Goal: Task Accomplishment & Management: Manage account settings

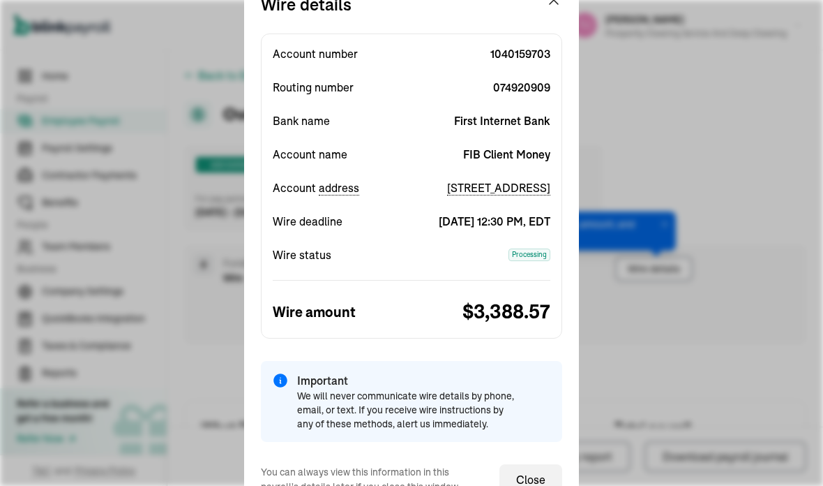
click at [416, 313] on span "$ 3,388.57" at bounding box center [481, 311] width 139 height 29
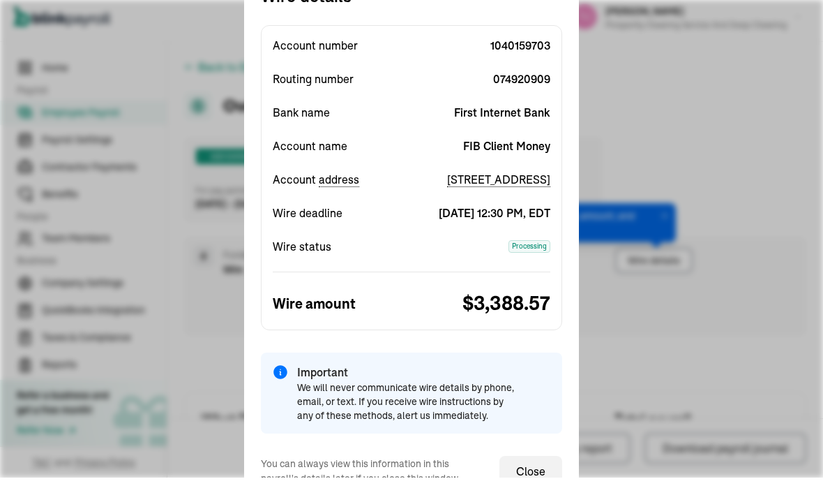
scroll to position [8, 0]
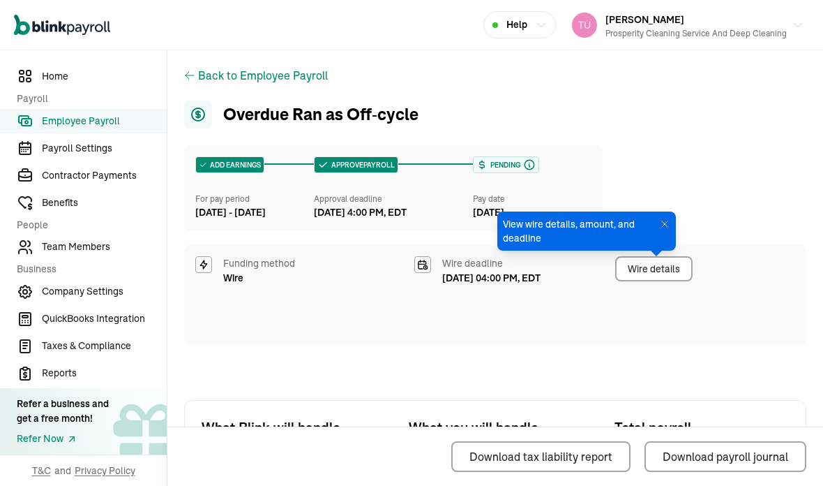
click at [544, 479] on div "Download tax liability report Download payroll journal" at bounding box center [495, 456] width 622 height 59
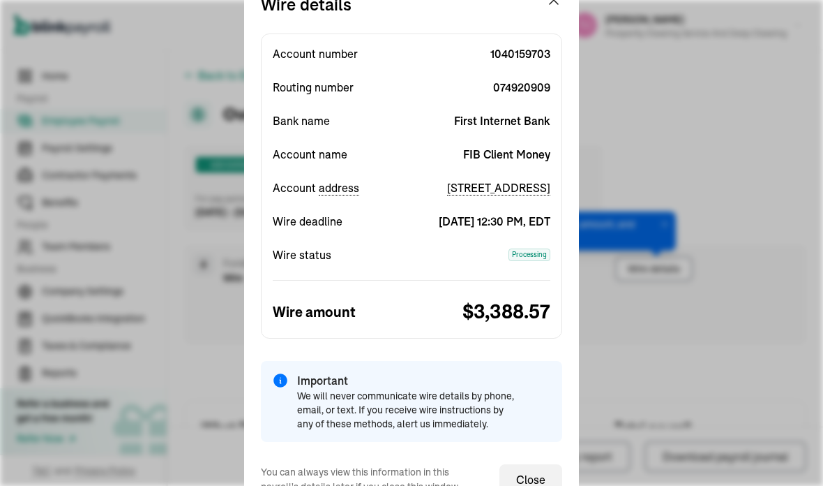
click at [532, 470] on button "Download tax liability report" at bounding box center [541, 456] width 179 height 31
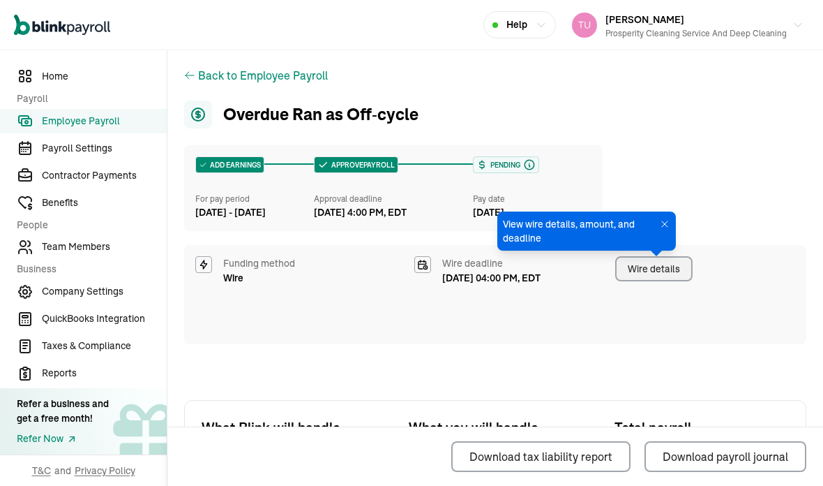
click at [117, 260] on link "Team Members" at bounding box center [83, 247] width 167 height 24
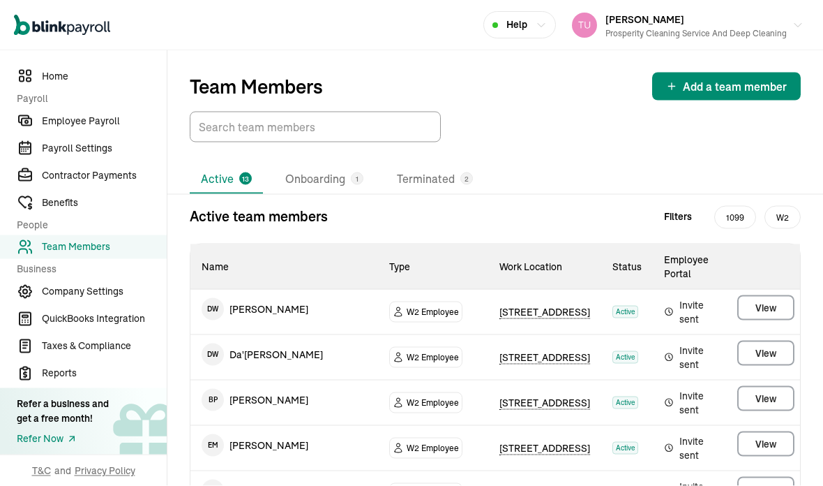
scroll to position [56, 0]
click at [123, 326] on span "QuickBooks Integration" at bounding box center [104, 318] width 125 height 15
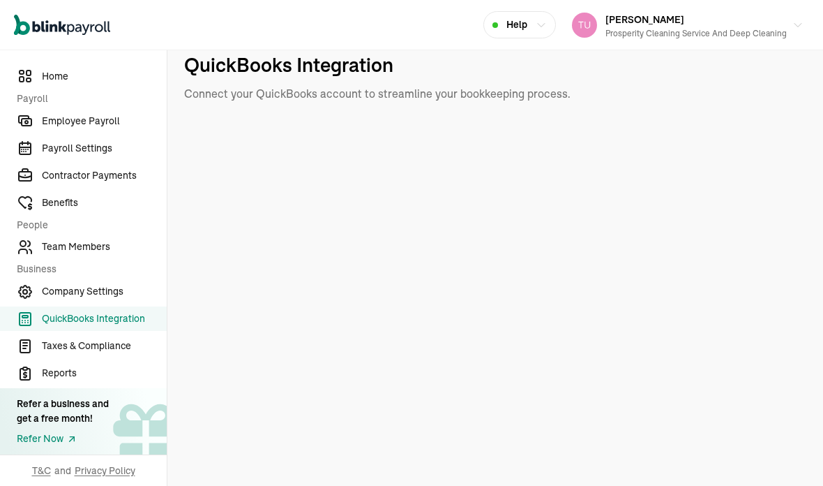
click at [108, 380] on span "Reports" at bounding box center [104, 373] width 125 height 15
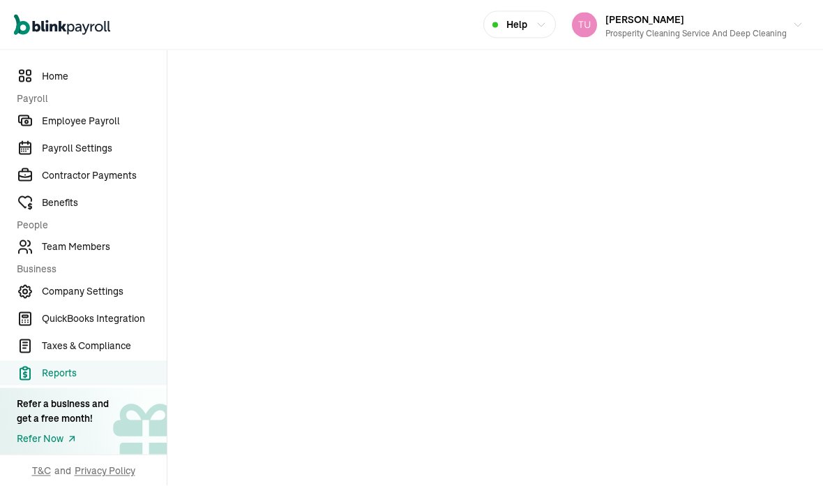
scroll to position [56, 0]
click at [88, 380] on span "Reports" at bounding box center [104, 373] width 125 height 15
click at [58, 380] on span "Reports" at bounding box center [104, 373] width 125 height 15
click at [116, 353] on span "Taxes & Compliance" at bounding box center [104, 345] width 125 height 15
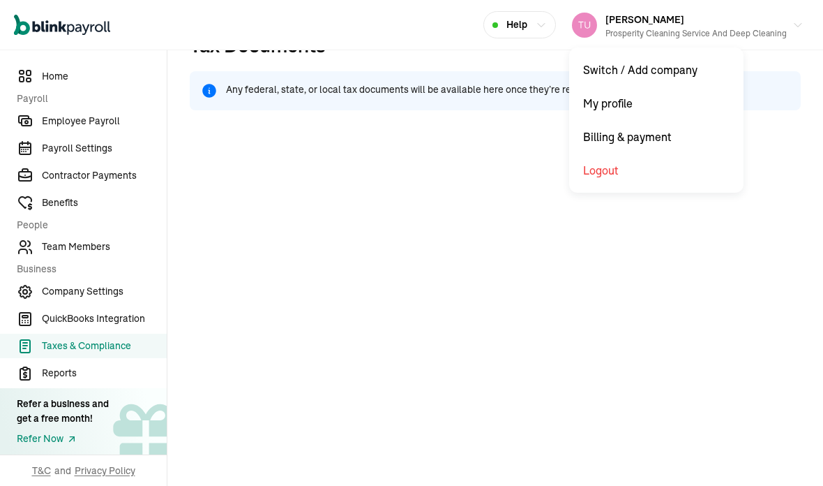
click at [100, 161] on link "Payroll Settings" at bounding box center [83, 148] width 167 height 24
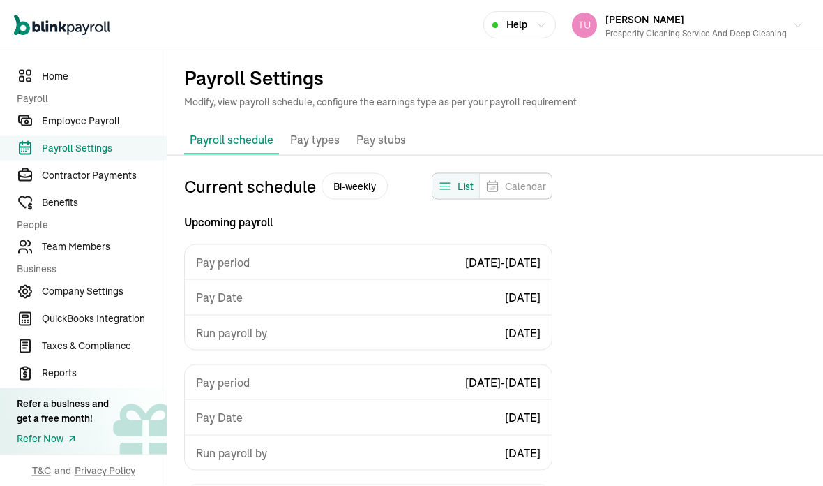
click at [385, 131] on p "Pay stubs" at bounding box center [382, 140] width 50 height 18
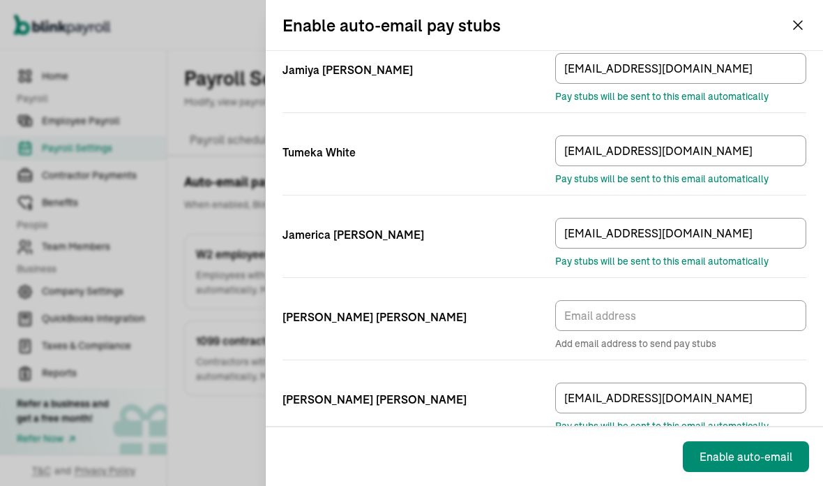
scroll to position [56, 0]
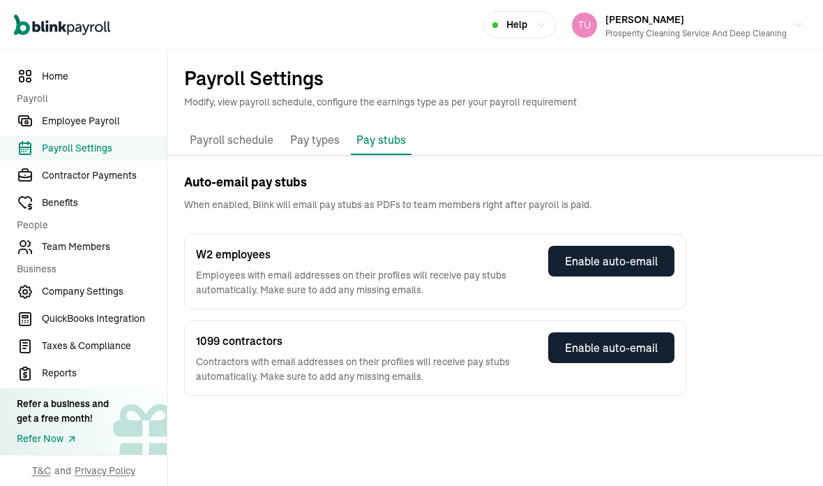
click at [793, 67] on h1 "Payroll Settings" at bounding box center [495, 78] width 622 height 22
